Goal: Task Accomplishment & Management: Manage account settings

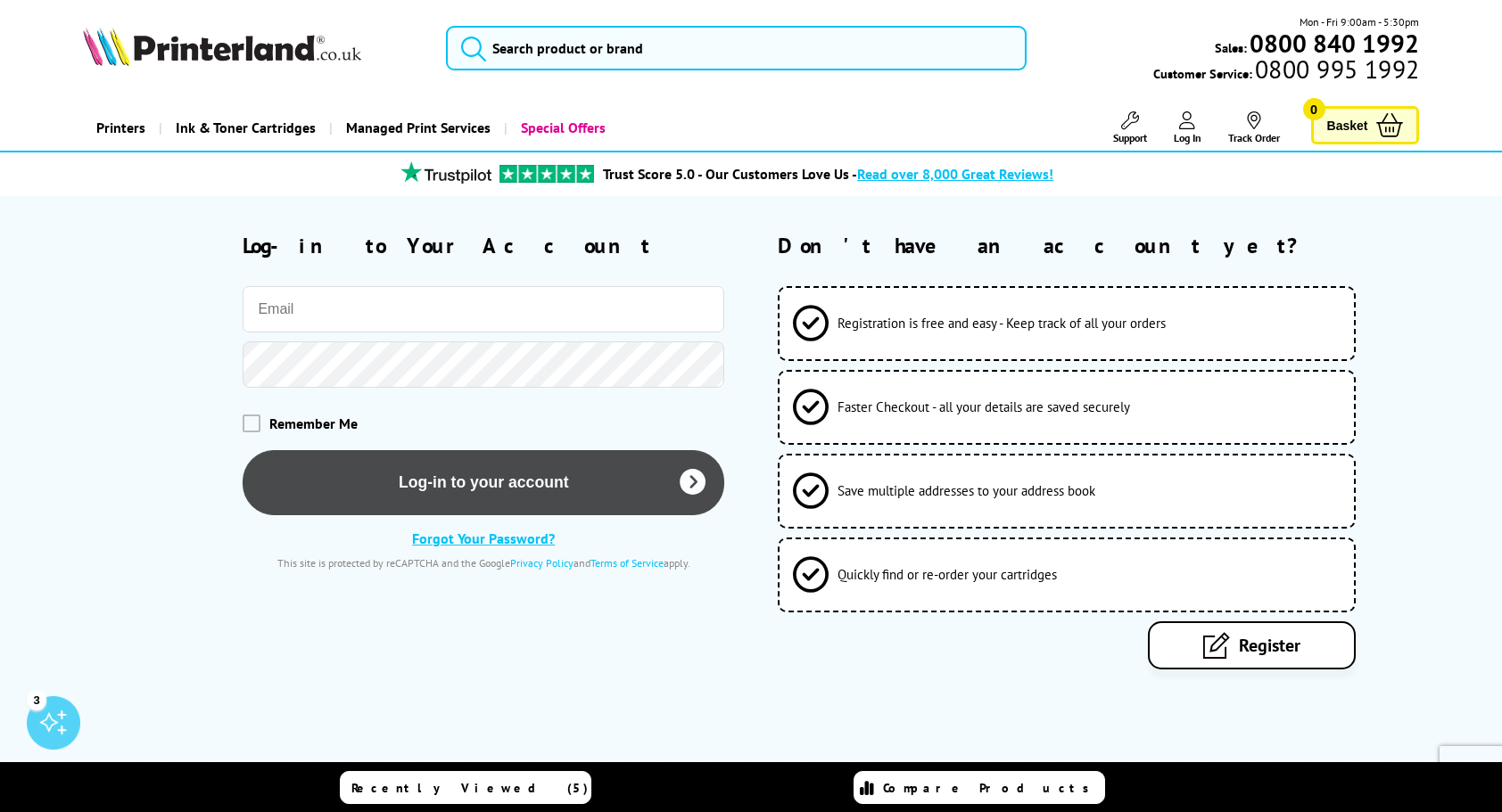
type input "[EMAIL_ADDRESS][DOMAIN_NAME]"
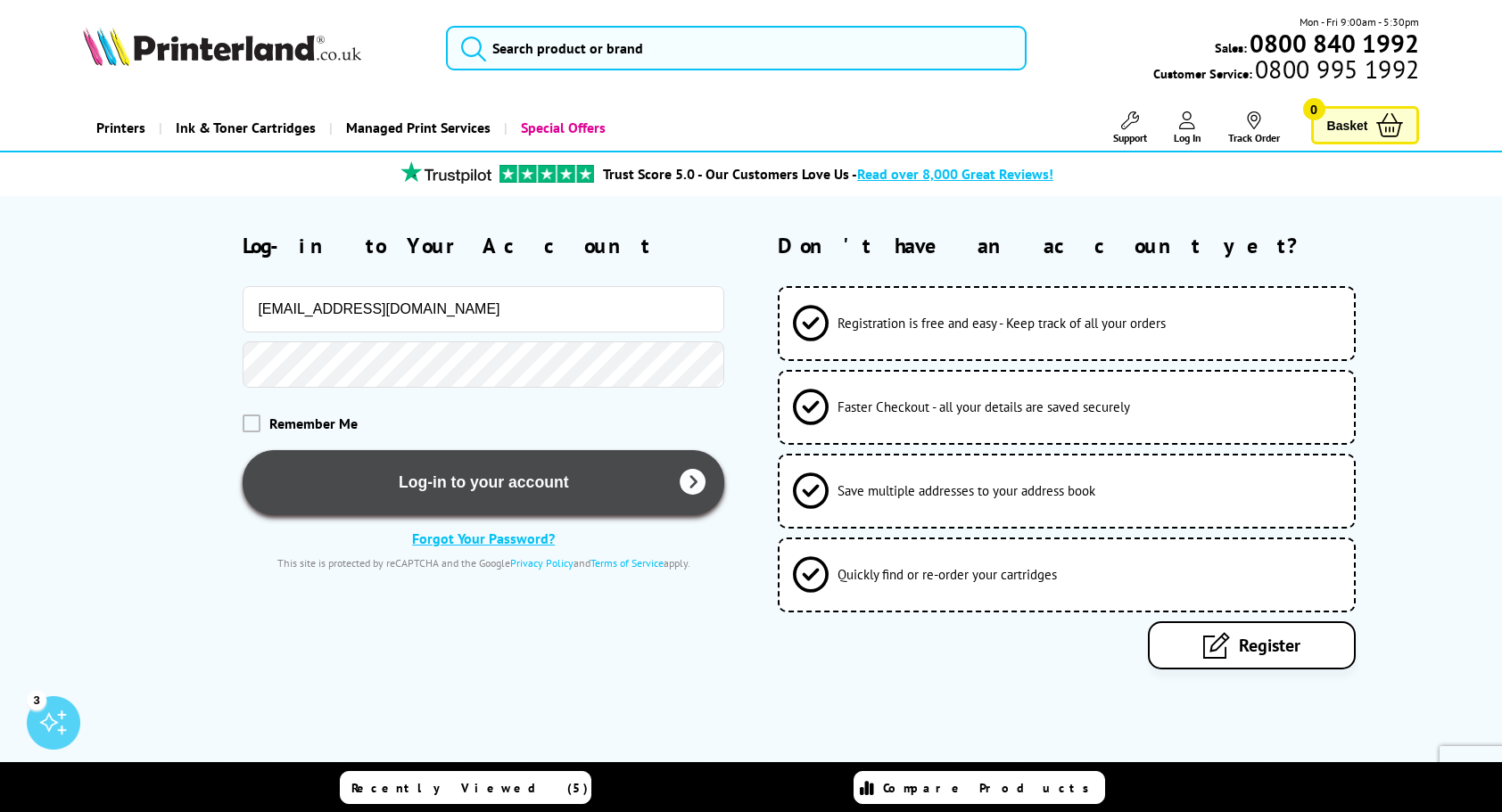
click at [389, 480] on button "Log-in to your account" at bounding box center [483, 483] width 482 height 65
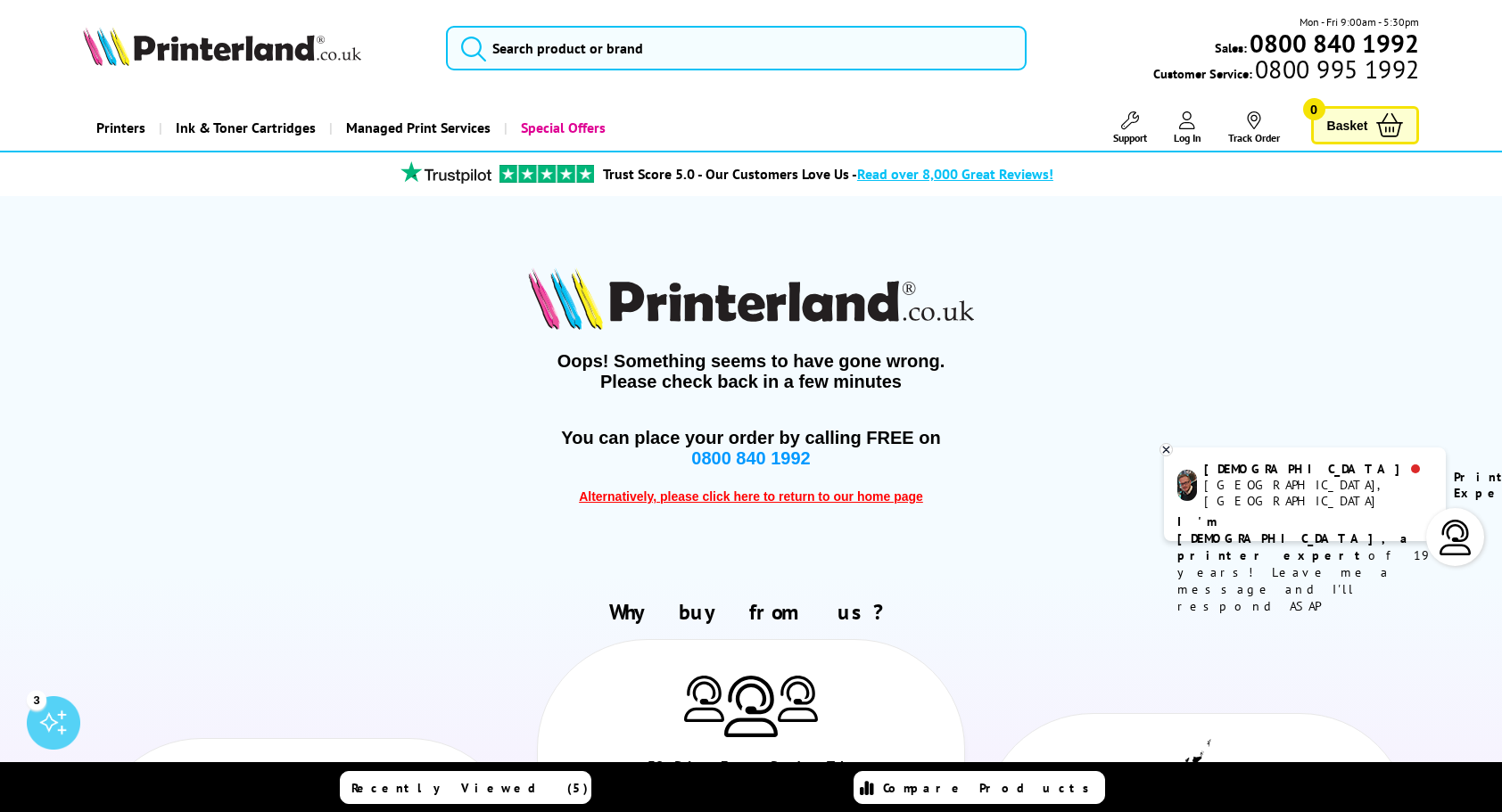
click at [241, 36] on img at bounding box center [222, 45] width 278 height 39
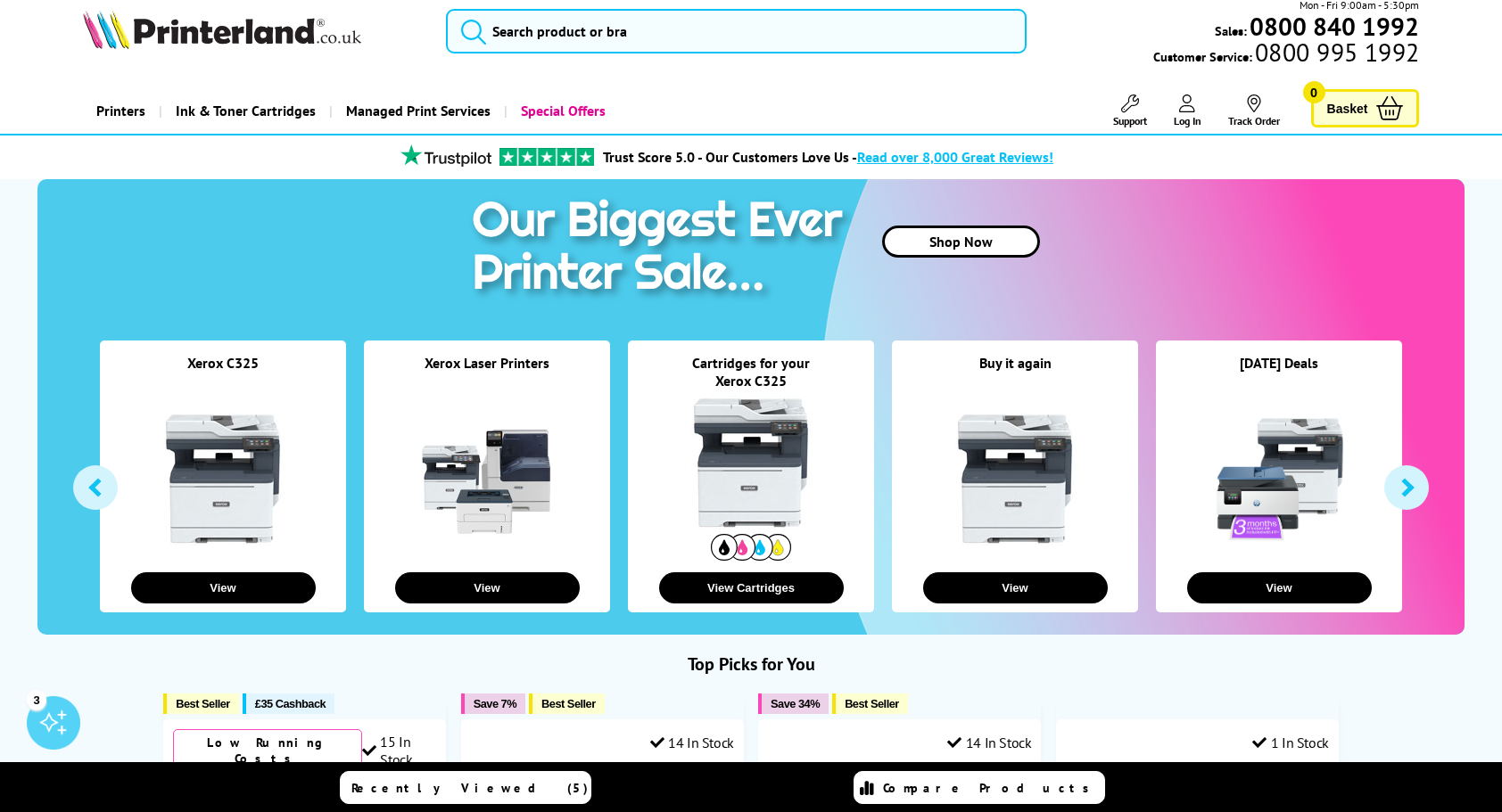
scroll to position [446, 0]
